Goal: Information Seeking & Learning: Learn about a topic

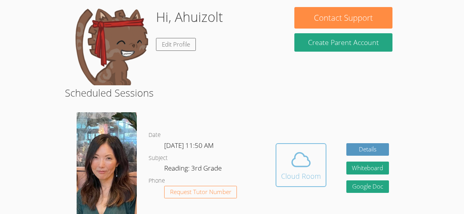
scroll to position [78, 0]
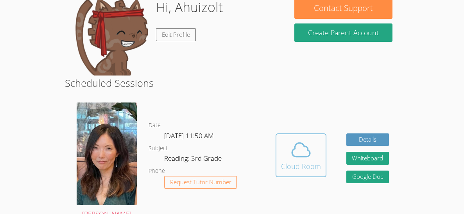
click at [291, 148] on icon at bounding box center [301, 150] width 22 height 22
click at [306, 163] on div "Cloud Room" at bounding box center [301, 166] width 40 height 11
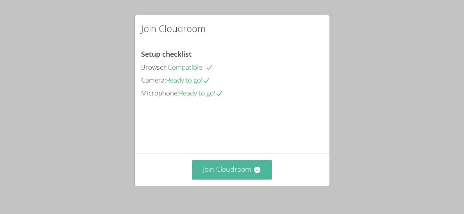
click at [231, 169] on button "Join Cloudroom" at bounding box center [232, 169] width 80 height 19
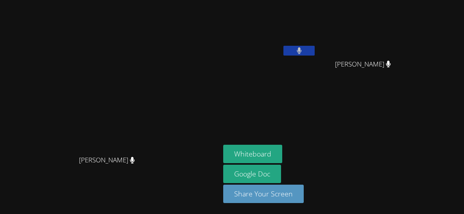
click at [302, 54] on icon at bounding box center [299, 50] width 5 height 7
click at [303, 54] on icon at bounding box center [299, 50] width 8 height 7
click at [282, 147] on button "Whiteboard" at bounding box center [252, 154] width 59 height 18
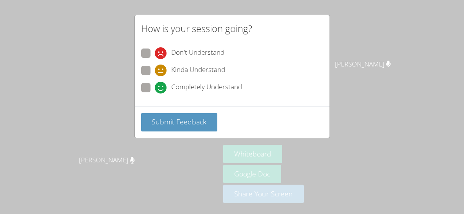
click at [153, 87] on label "Completely Understand" at bounding box center [191, 88] width 101 height 11
click at [155, 87] on input "Completely Understand" at bounding box center [158, 86] width 7 height 7
radio input "true"
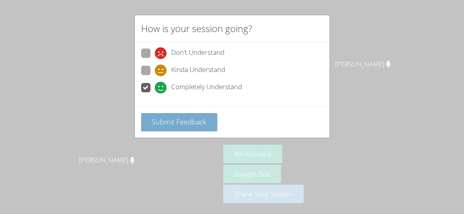
click at [180, 122] on span "Submit Feedback" at bounding box center [179, 121] width 55 height 9
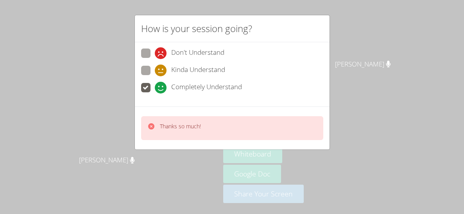
click at [131, 123] on div "How is your session going? Don't Understand Kinda Understand Completely Underst…" at bounding box center [232, 107] width 464 height 214
click at [172, 120] on div "Thanks so much!" at bounding box center [232, 128] width 182 height 24
click at [95, 125] on div "How is your session going? Don't Understand Kinda Understand Completely Underst…" at bounding box center [232, 107] width 464 height 214
